Goal: Navigation & Orientation: Find specific page/section

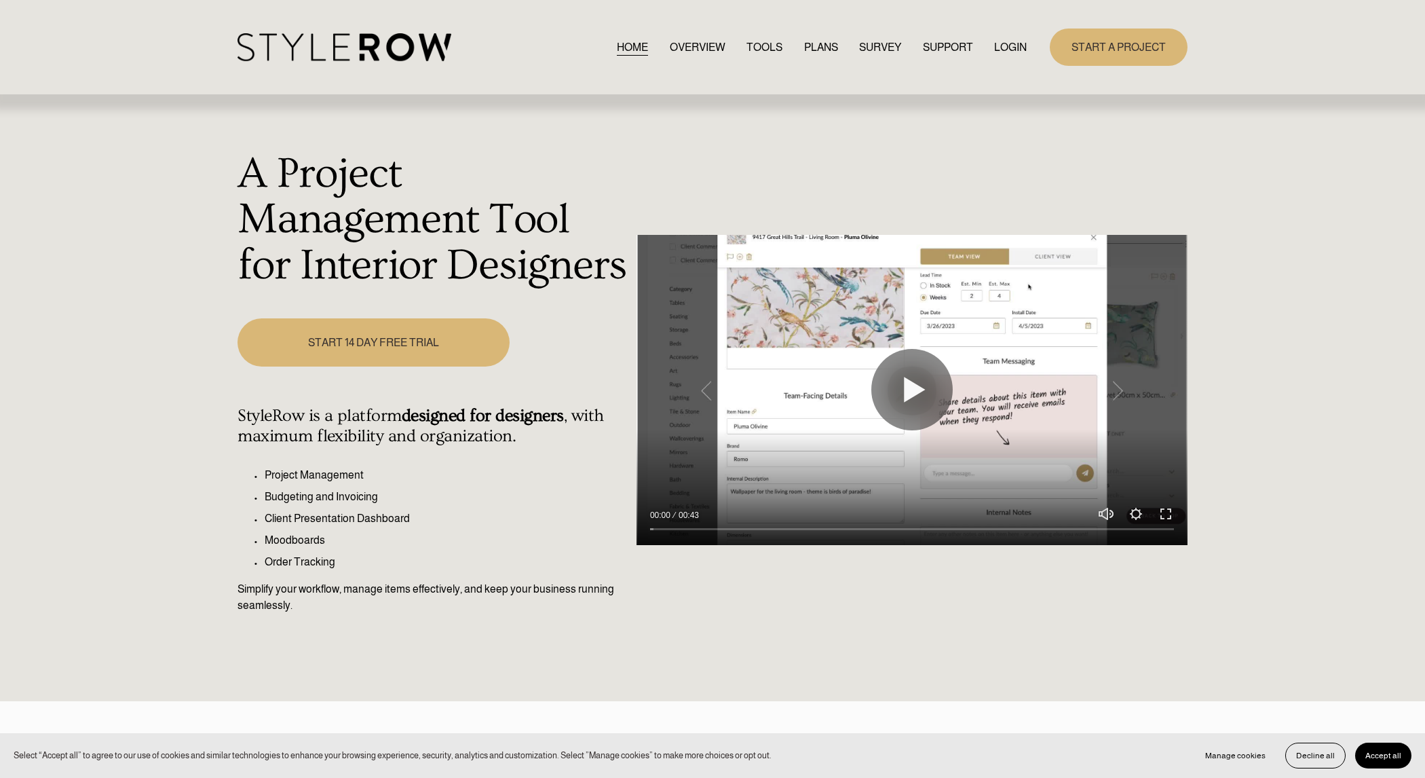
click at [1023, 56] on div "HOME OVERVIEW TOOLS PLANS SURVEY SUPPORT QUESTIONS" at bounding box center [632, 47] width 789 height 28
click at [1015, 45] on link "LOGIN" at bounding box center [1010, 47] width 33 height 18
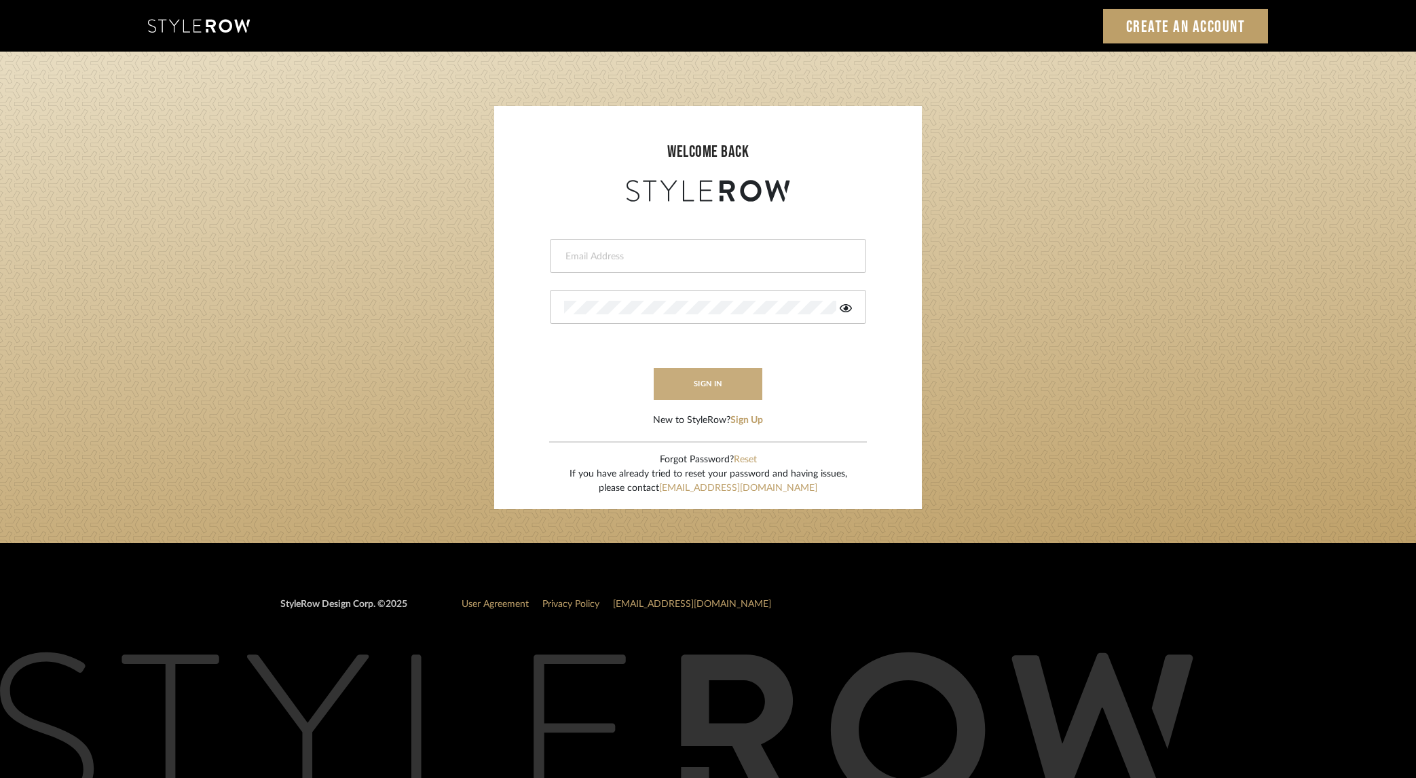
type input "dana.lewisrosedesign@gmail.com"
click at [701, 393] on button "sign in" at bounding box center [707, 384] width 109 height 32
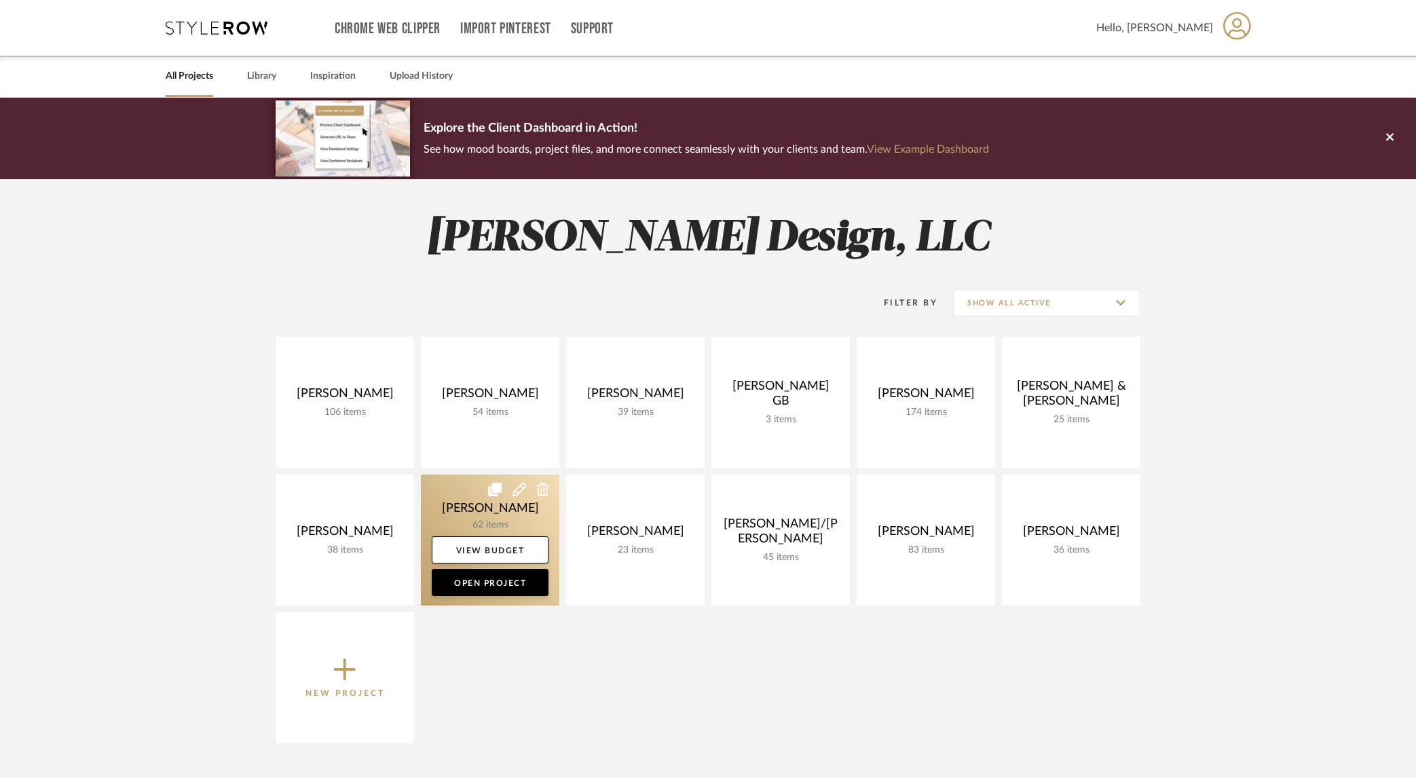
click at [478, 517] on link at bounding box center [490, 539] width 138 height 131
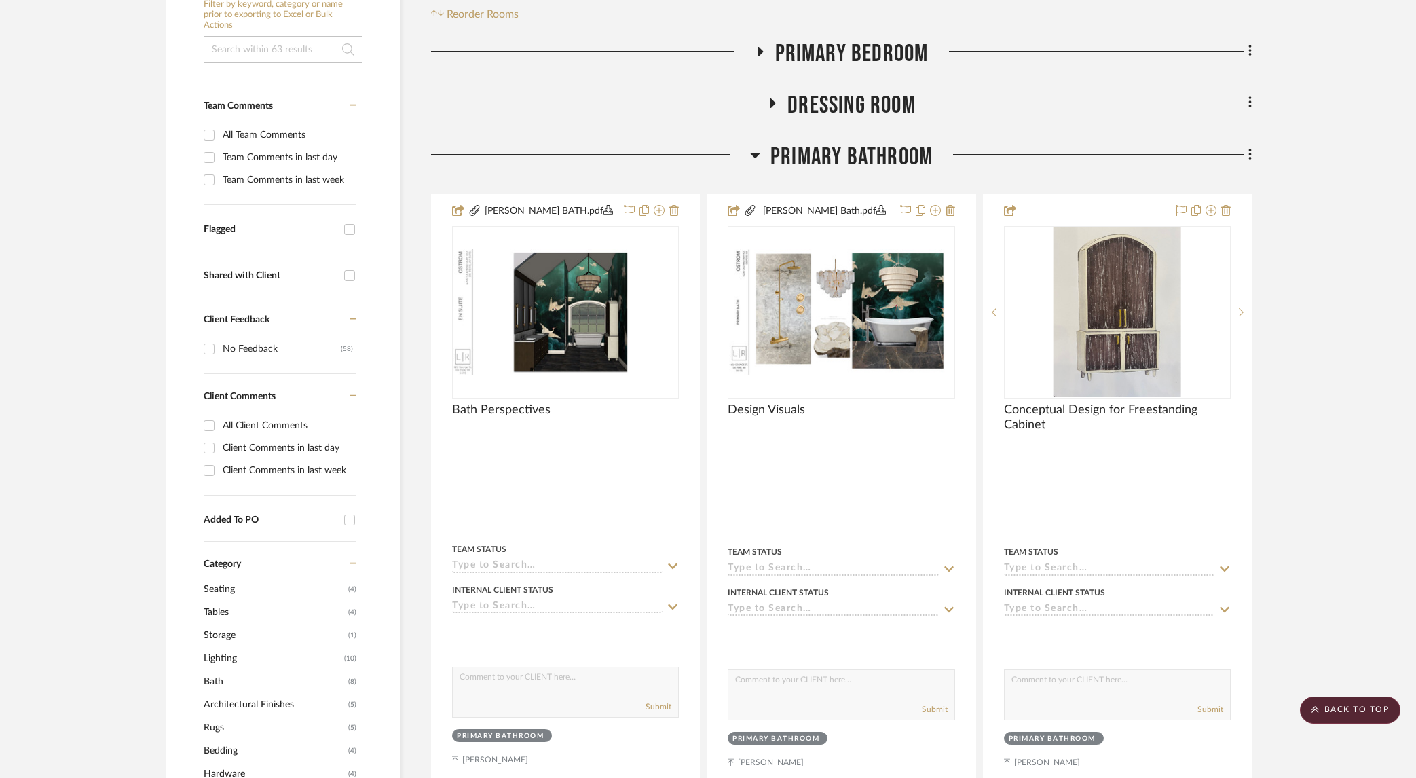
scroll to position [384, 0]
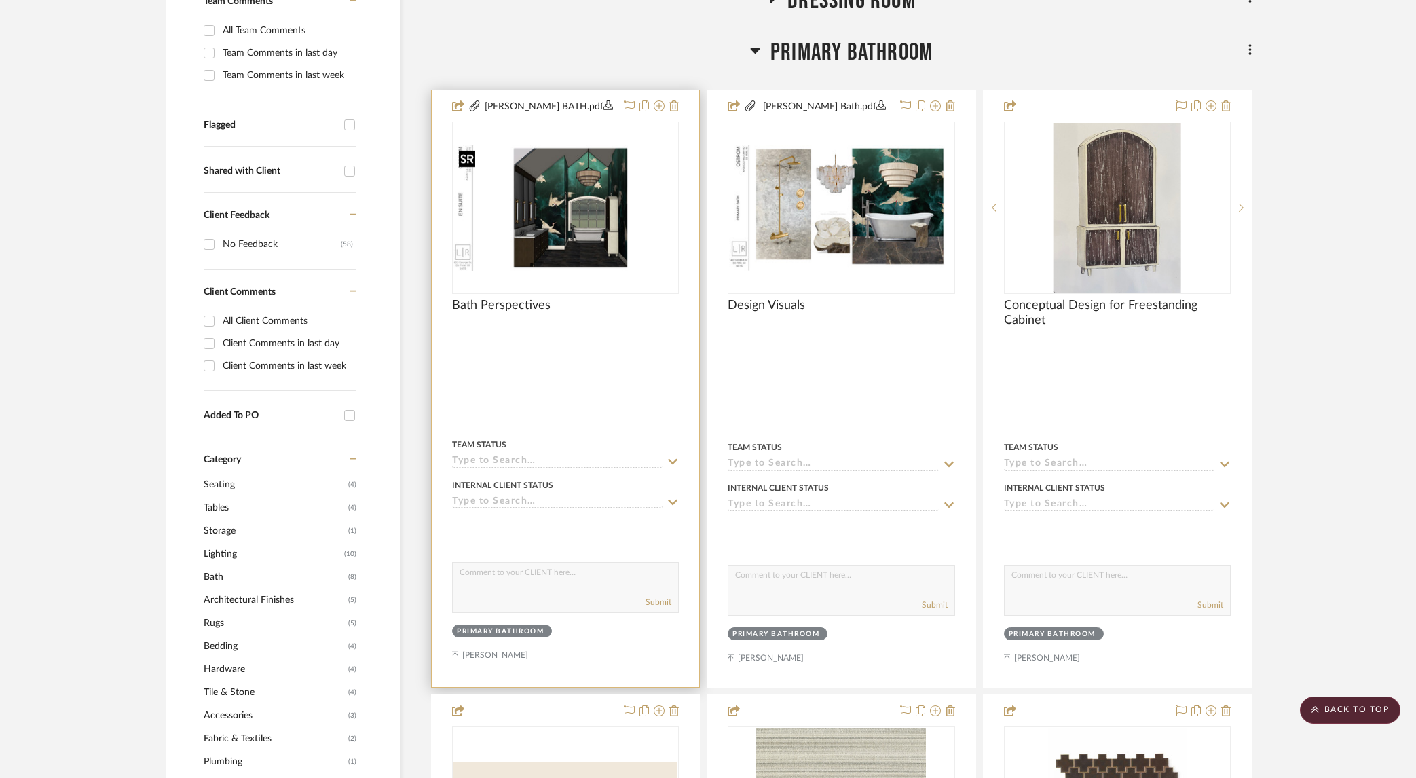
click at [581, 244] on img "0" at bounding box center [565, 208] width 224 height 126
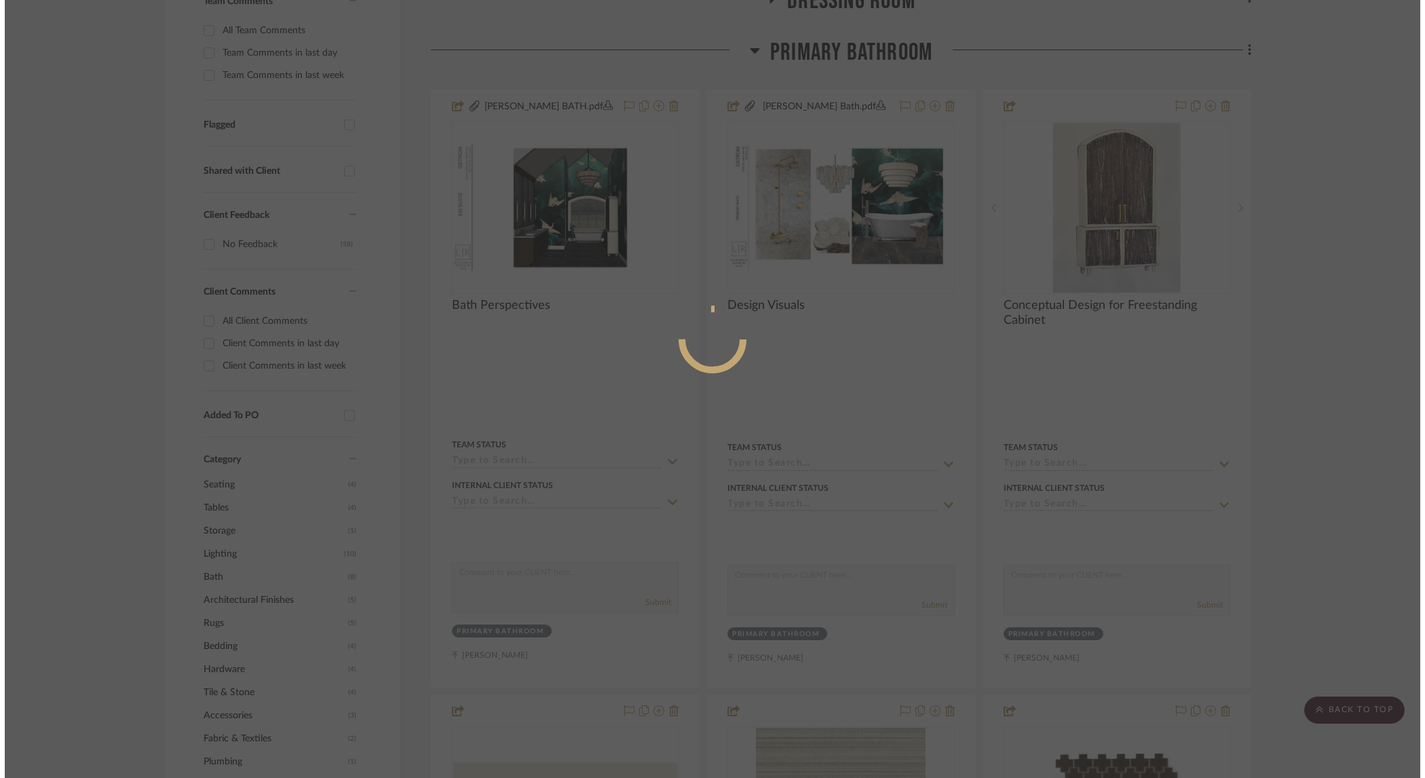
scroll to position [0, 0]
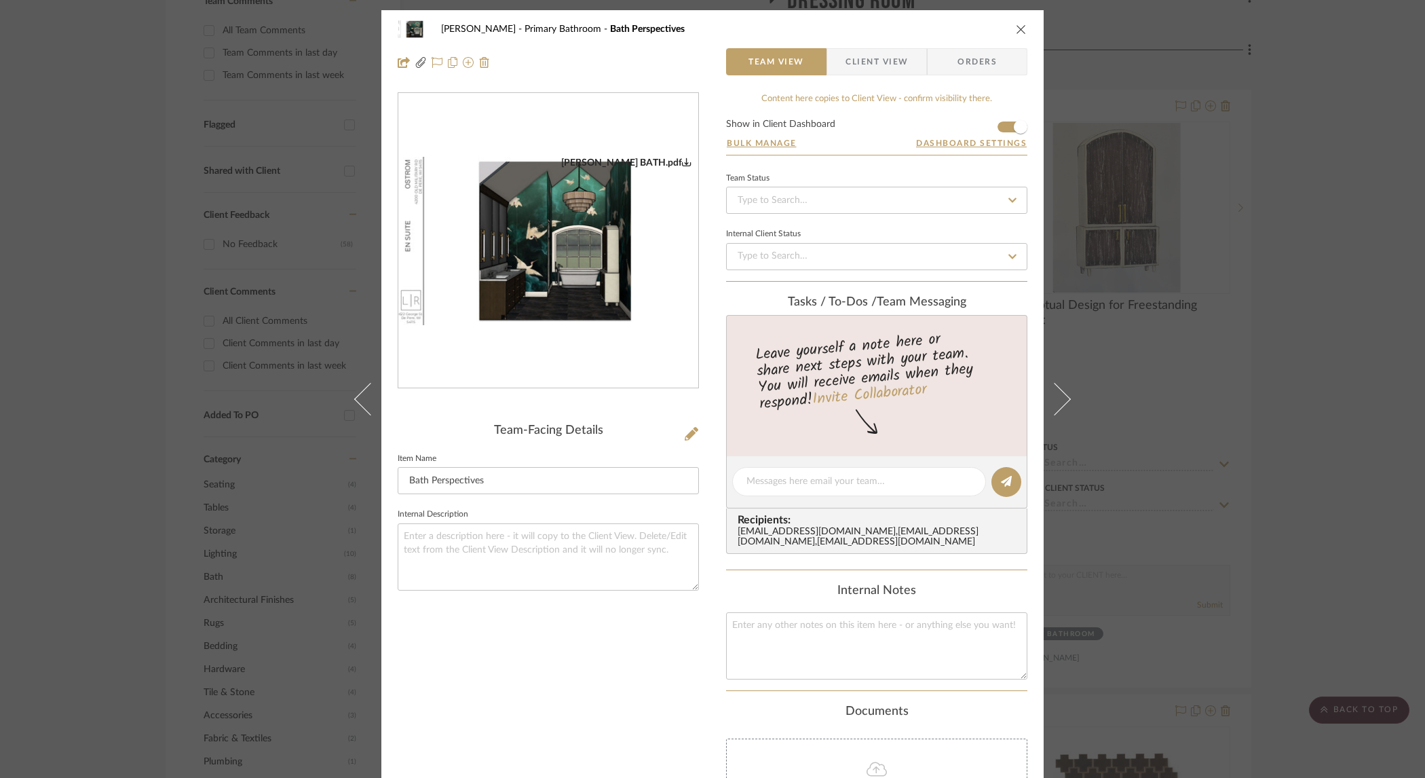
click at [512, 216] on img "0" at bounding box center [548, 241] width 300 height 169
click at [1198, 328] on div "[PERSON_NAME] Primary Bathroom Bath Perspectives Team View Client View Orders […" at bounding box center [712, 389] width 1425 height 778
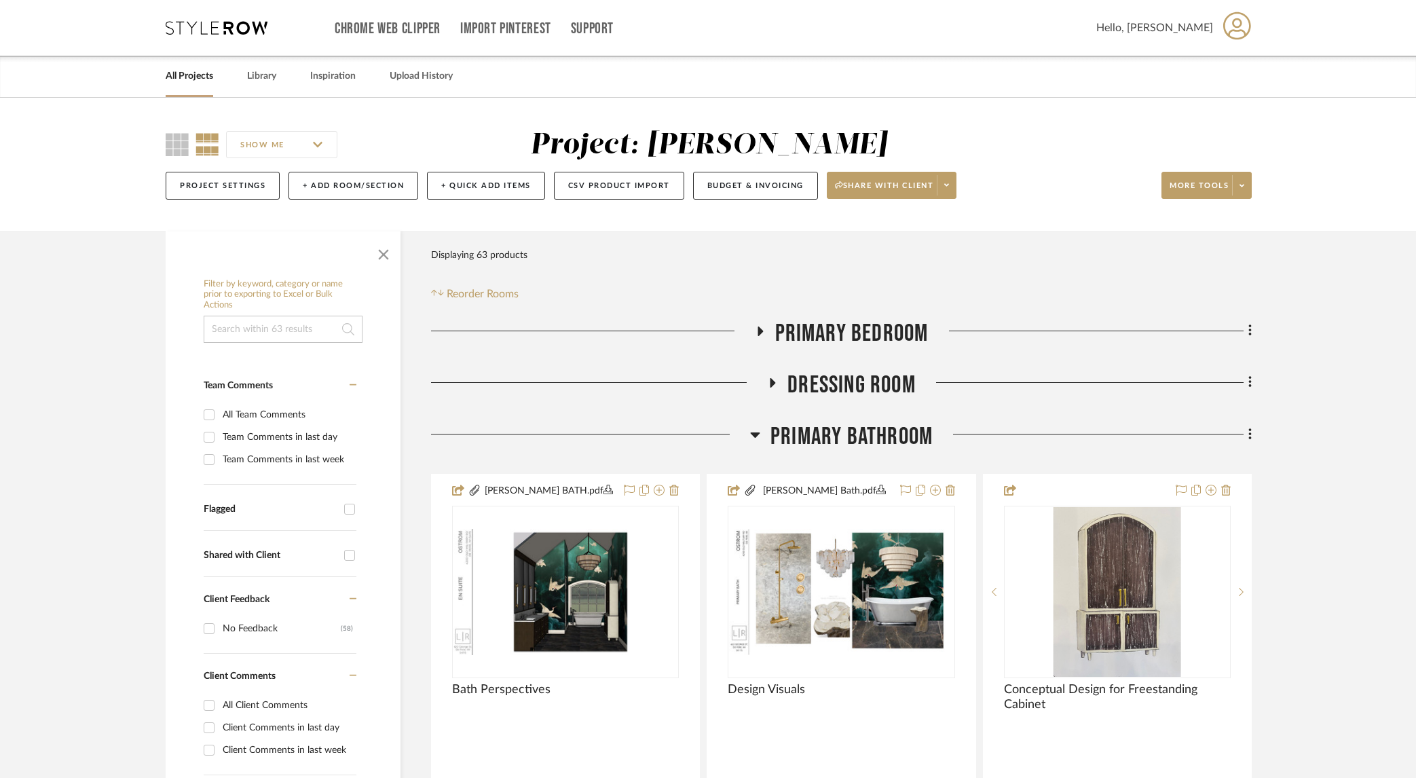
click at [760, 332] on icon at bounding box center [759, 331] width 5 height 10
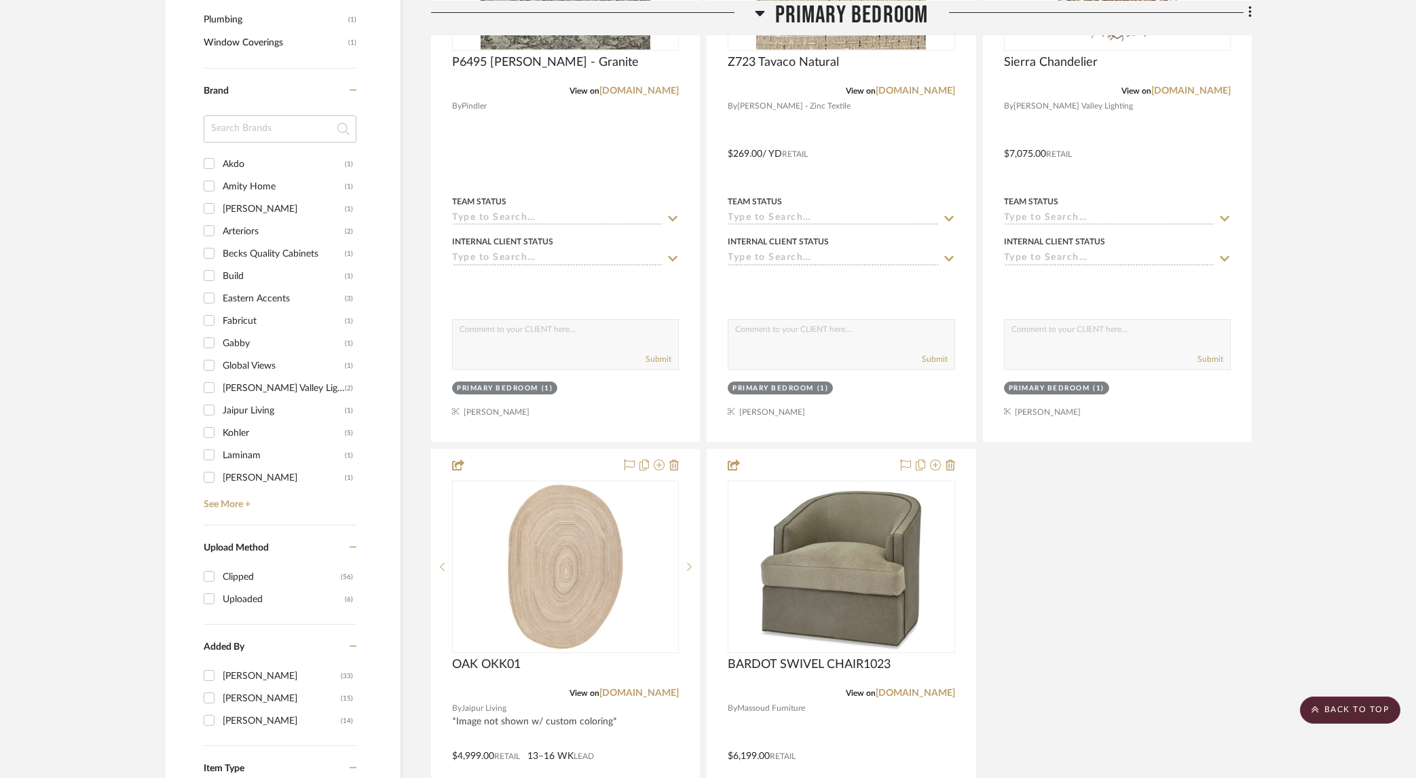
scroll to position [1342, 0]
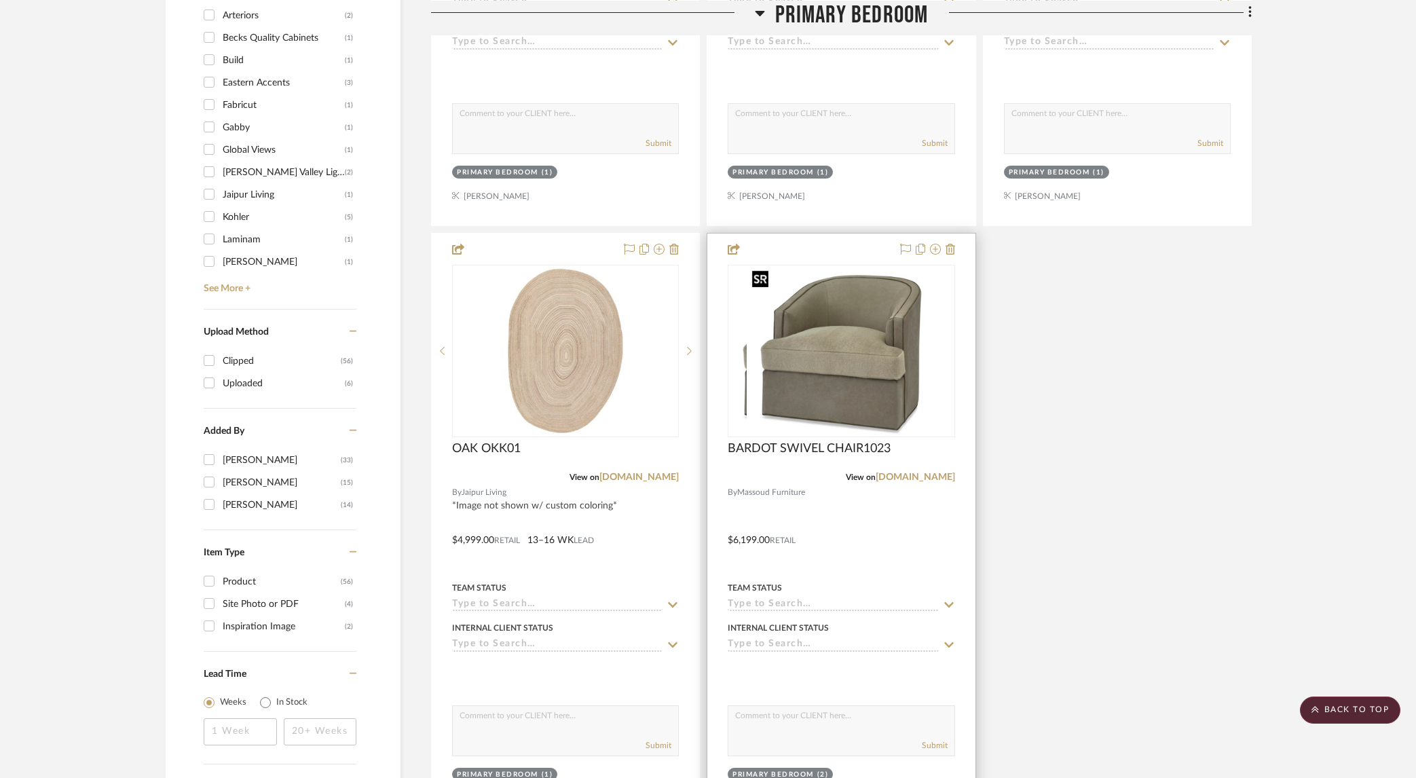
click at [822, 386] on div at bounding box center [840, 351] width 227 height 172
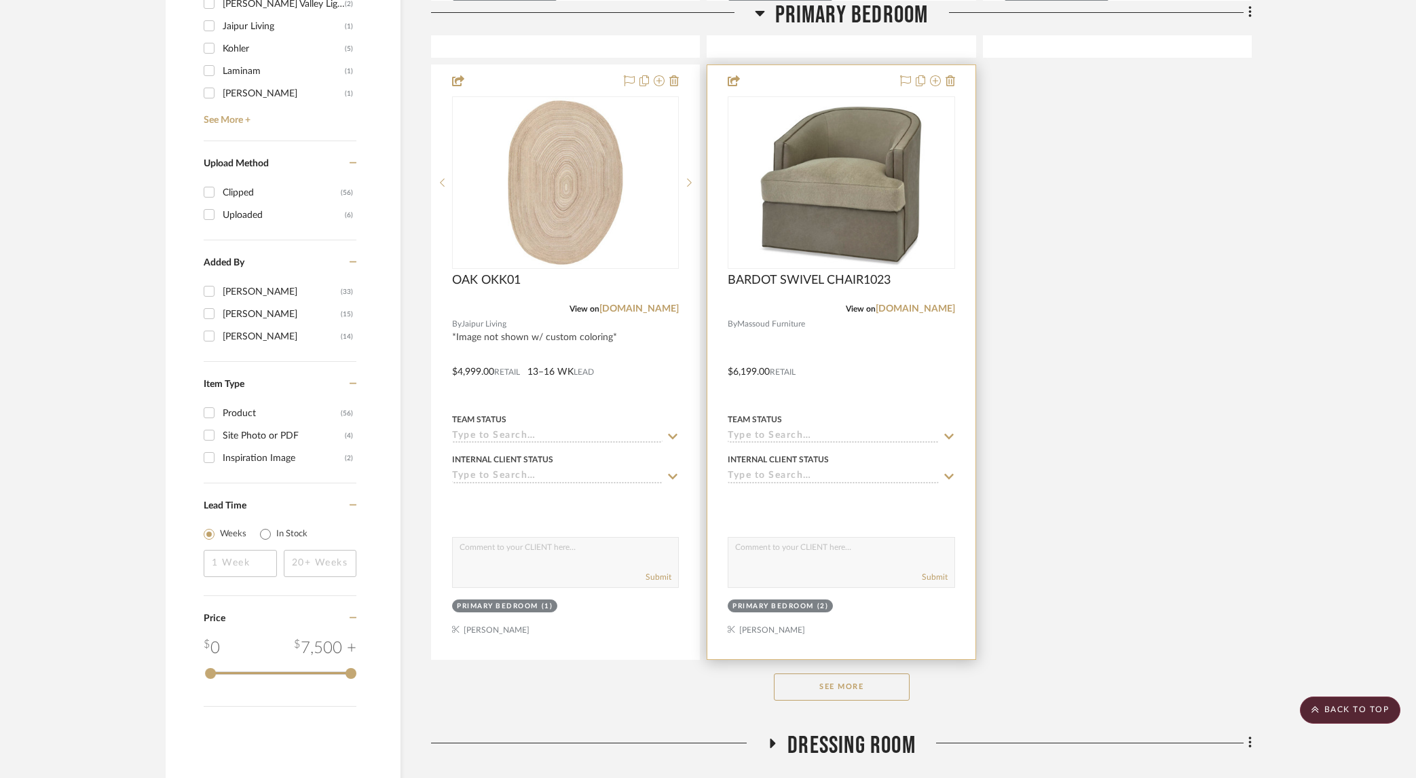
scroll to position [1449, 0]
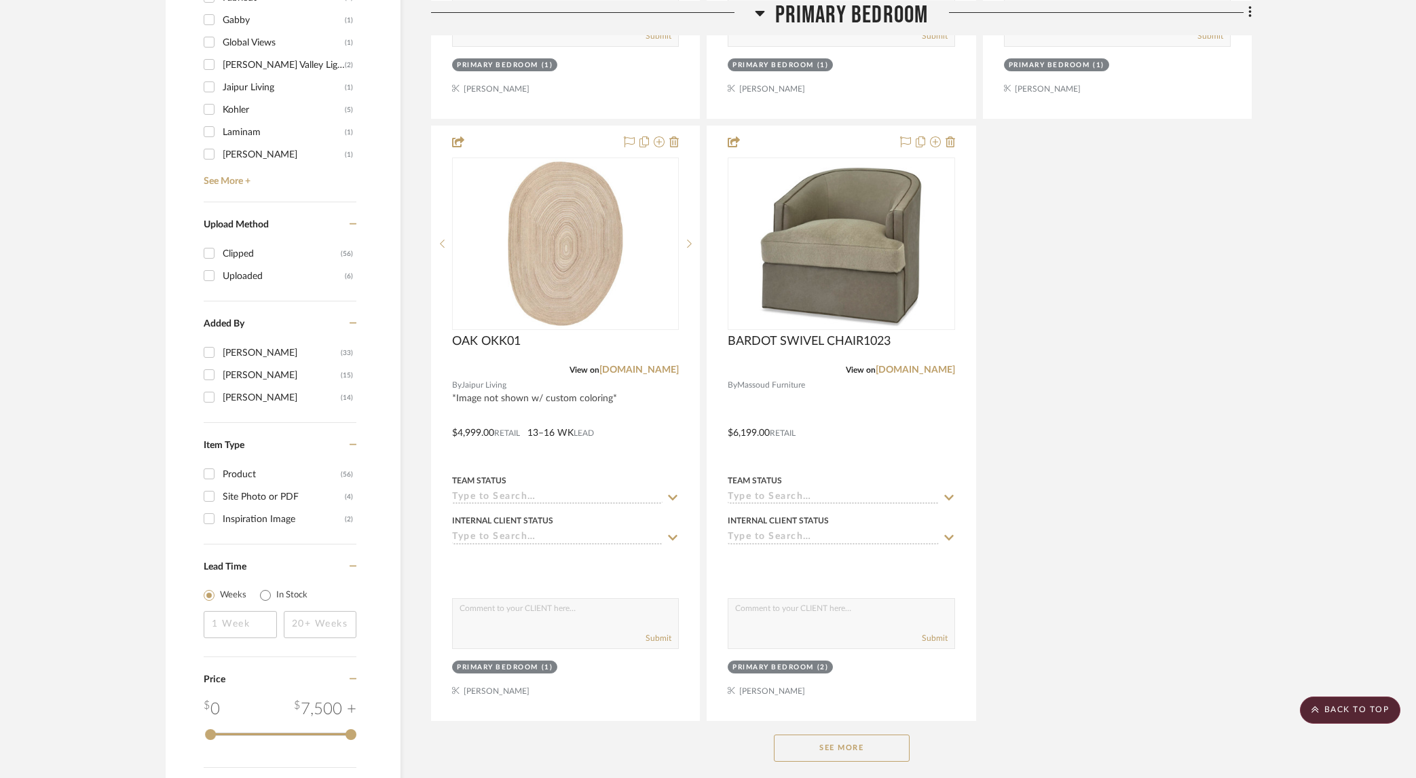
click at [879, 737] on button "See More" at bounding box center [842, 747] width 136 height 27
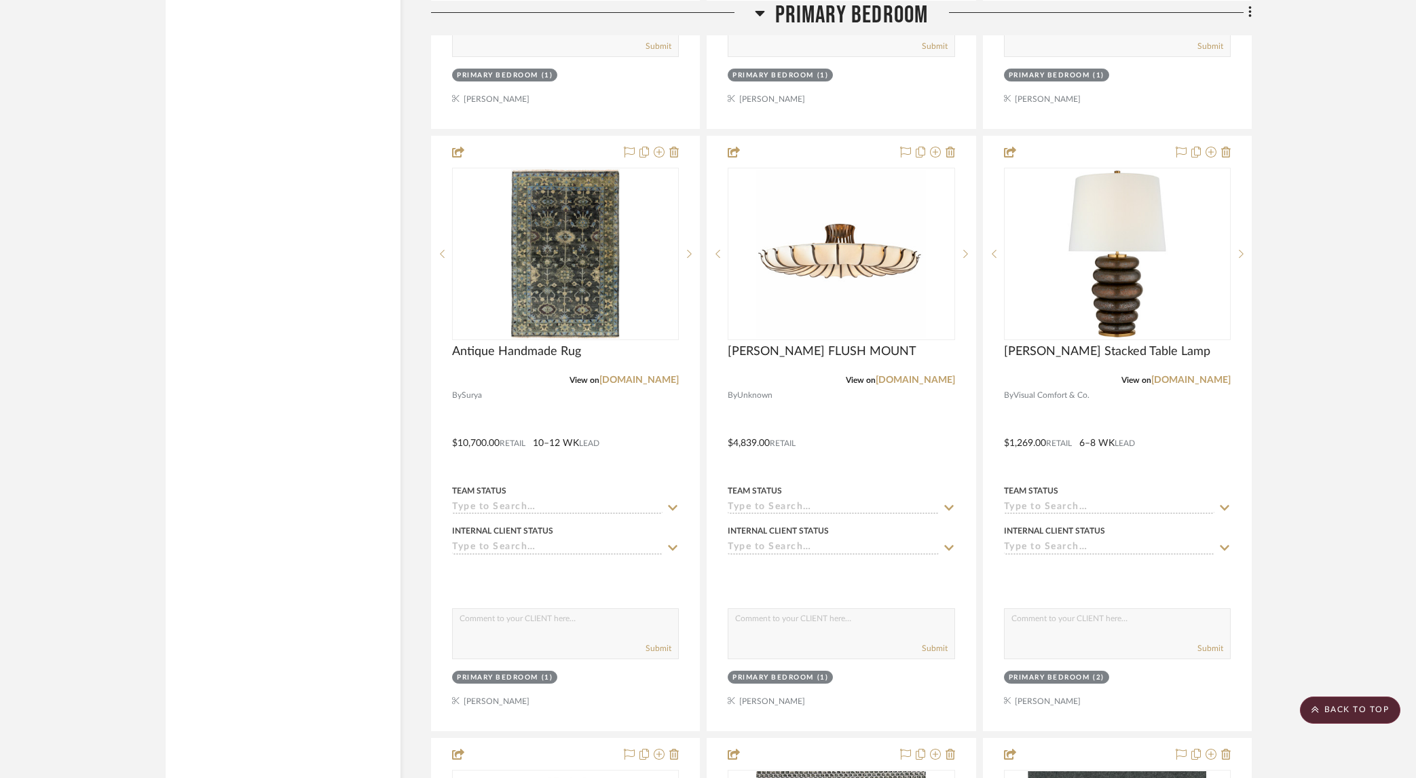
scroll to position [3359, 0]
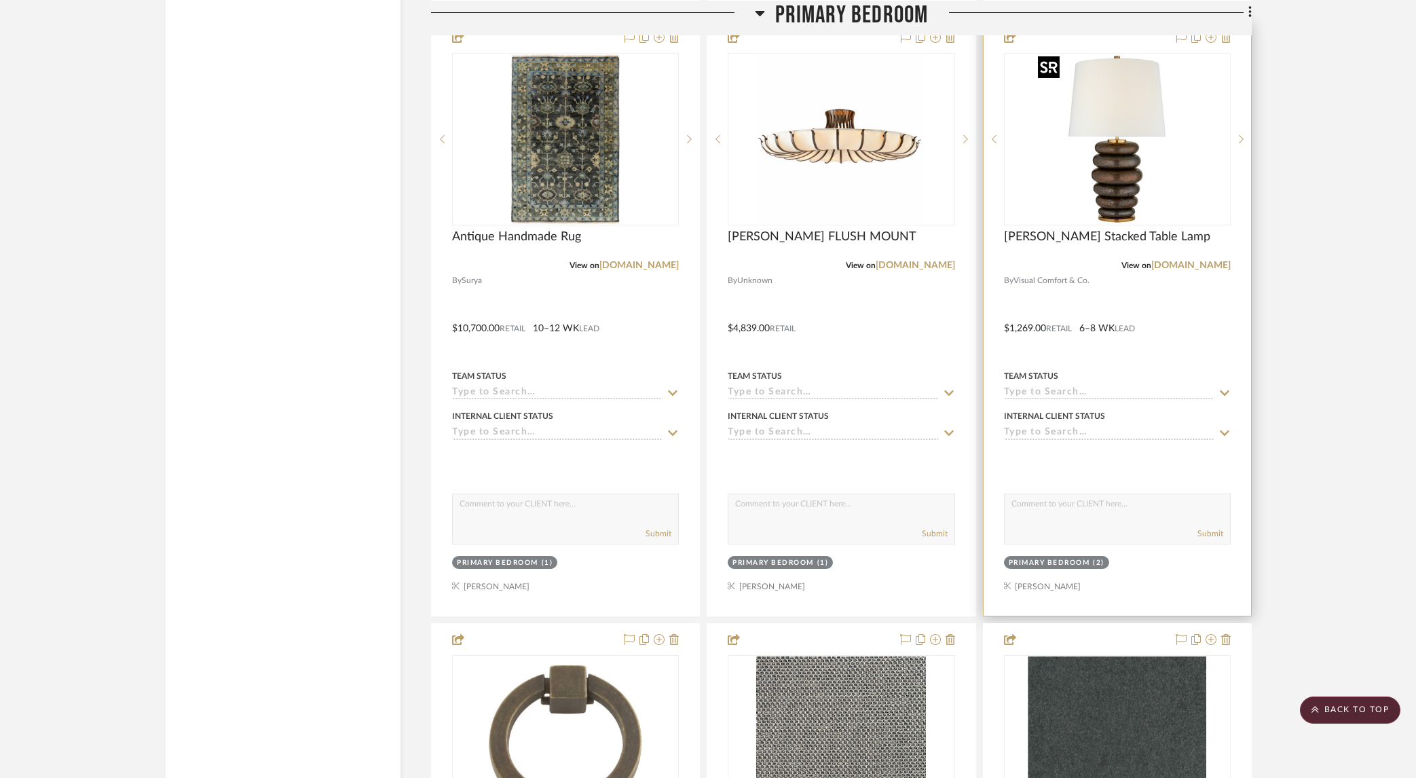
click at [1121, 195] on img "0" at bounding box center [1117, 139] width 170 height 170
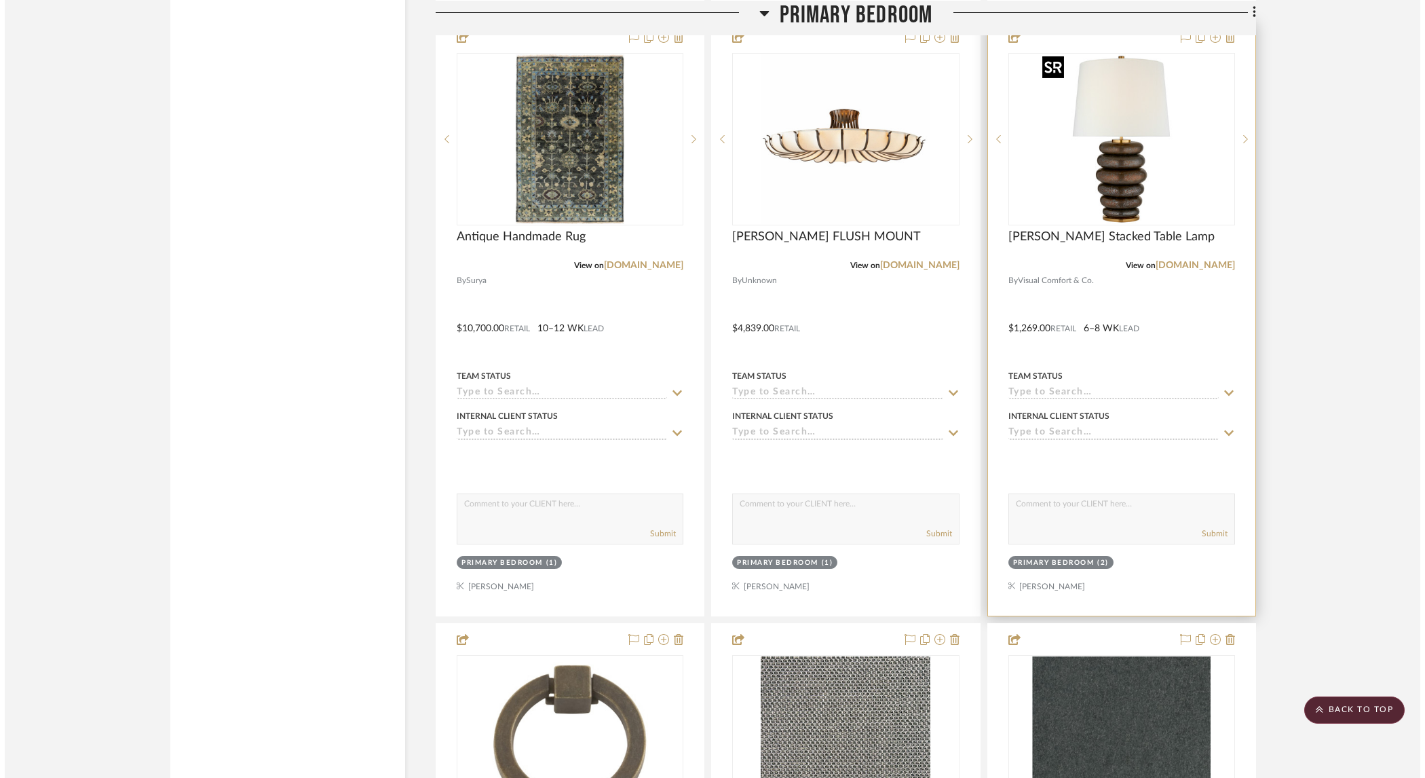
scroll to position [0, 0]
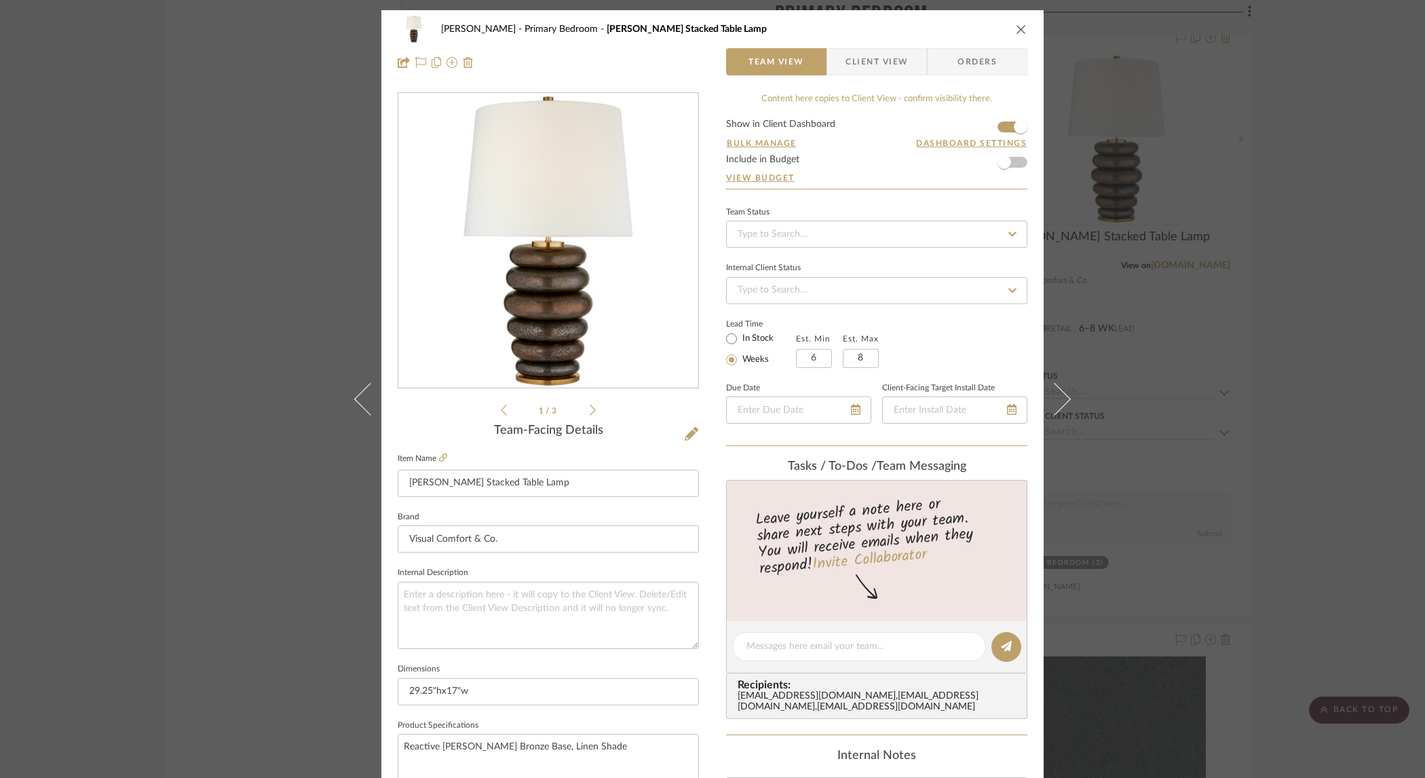
drag, startPoint x: 440, startPoint y: 455, endPoint x: 447, endPoint y: 456, distance: 6.8
click at [440, 455] on icon at bounding box center [443, 457] width 8 height 8
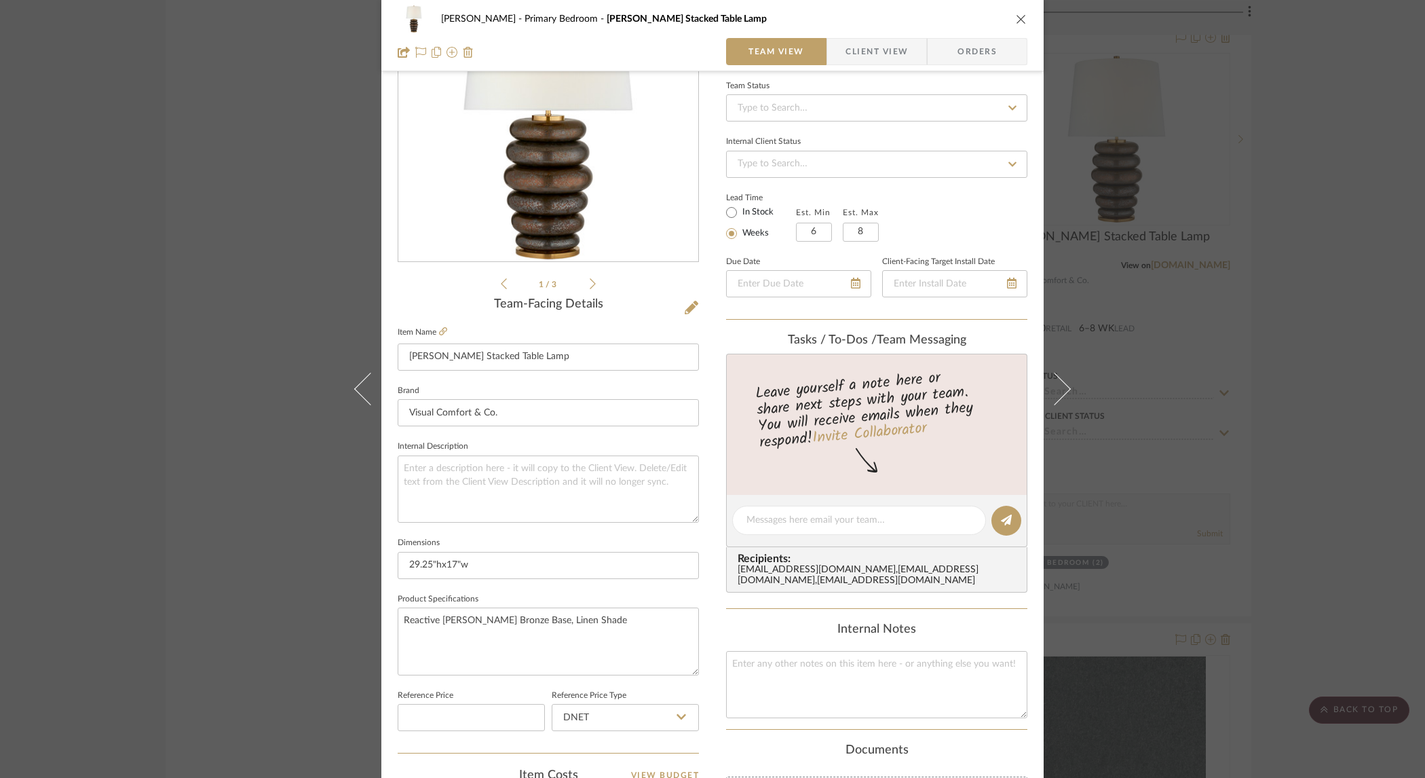
scroll to position [288, 0]
